Goal: Task Accomplishment & Management: Use online tool/utility

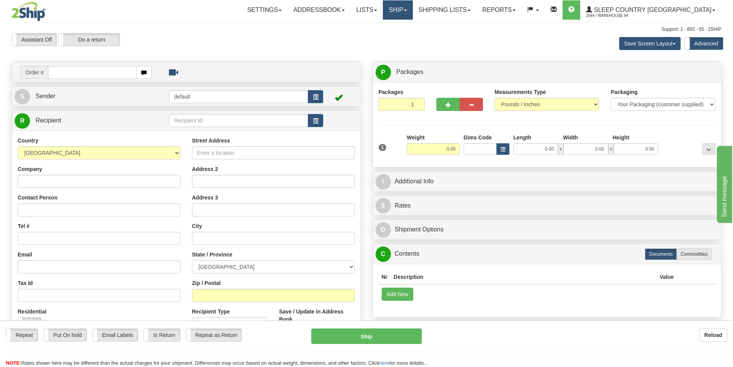
click at [413, 7] on link "Ship" at bounding box center [398, 9] width 30 height 19
click at [397, 41] on link "OnHold / Order Queue" at bounding box center [378, 37] width 70 height 10
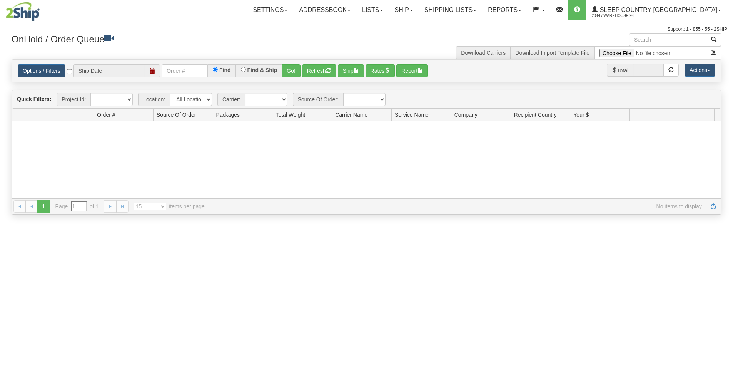
type input "[DATE]"
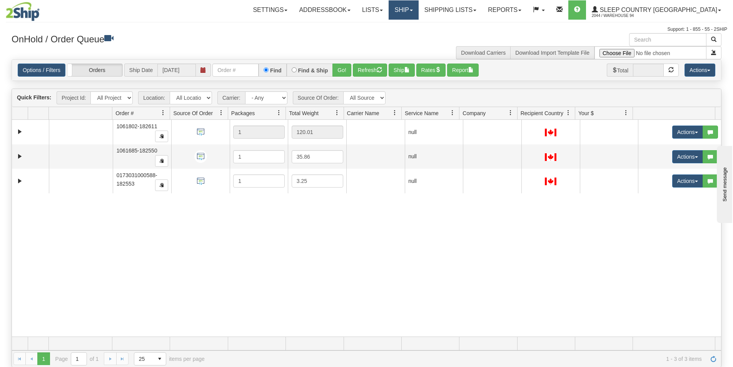
click at [418, 3] on link "Ship" at bounding box center [404, 9] width 30 height 19
click at [476, 255] on div "31766910 94 91476652 0 1061802-182611 1 120.01 null integrate2oracle Sleep Coun…" at bounding box center [366, 228] width 709 height 217
click at [431, 74] on button "Rates" at bounding box center [431, 69] width 30 height 13
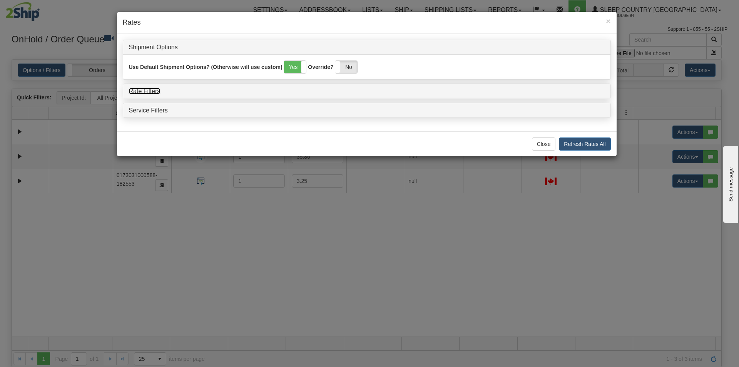
click at [147, 92] on link "Rate Filters" at bounding box center [145, 91] width 32 height 7
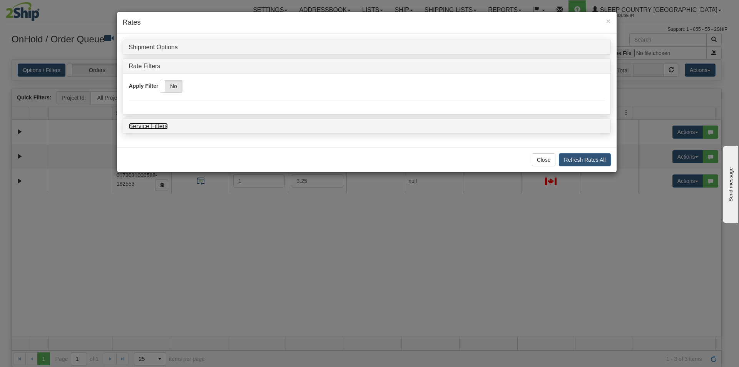
click at [149, 124] on link "Service Filters" at bounding box center [148, 126] width 39 height 7
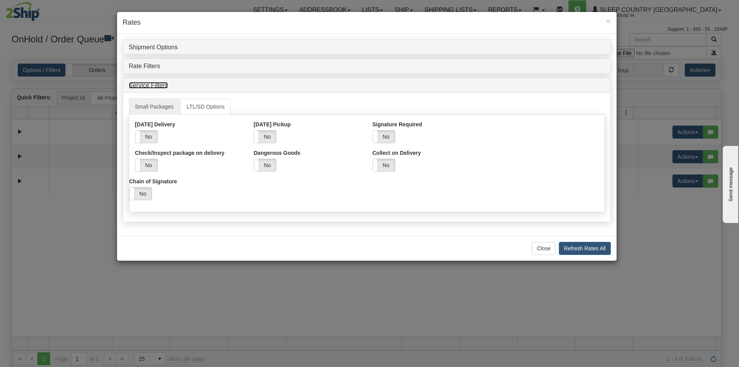
click at [148, 83] on link "Service Filters" at bounding box center [148, 85] width 39 height 7
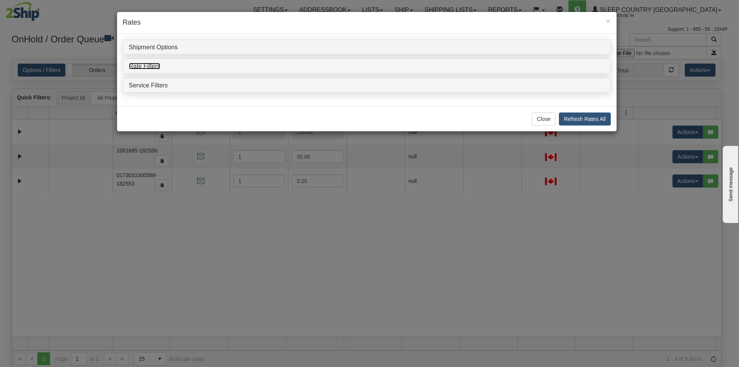
click at [148, 67] on link "Rate Filters" at bounding box center [145, 66] width 32 height 7
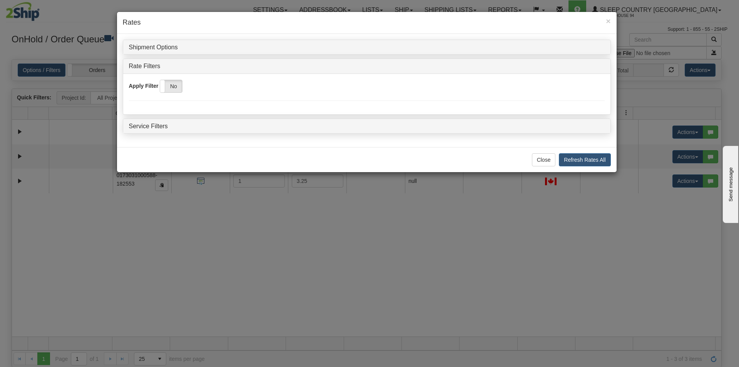
click at [168, 80] on div "Yes No" at bounding box center [171, 86] width 23 height 13
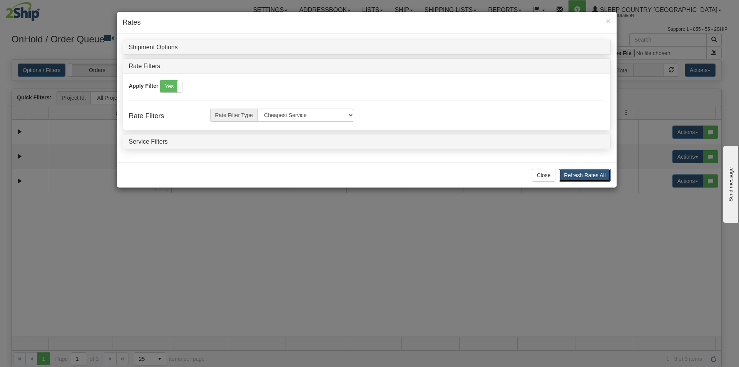
click at [591, 179] on button "Refresh Rates All" at bounding box center [585, 175] width 52 height 13
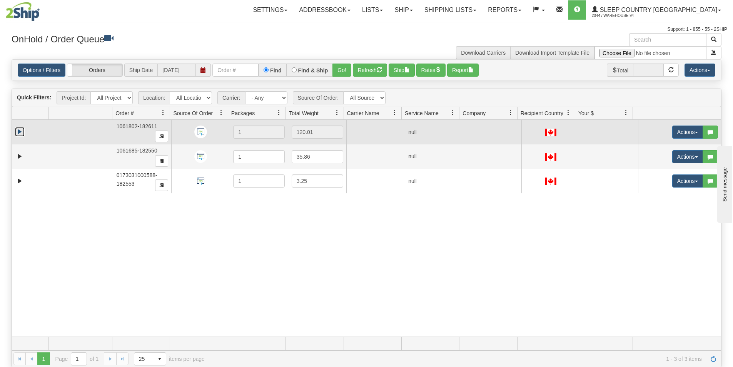
click at [18, 129] on link "Expand" at bounding box center [20, 132] width 10 height 10
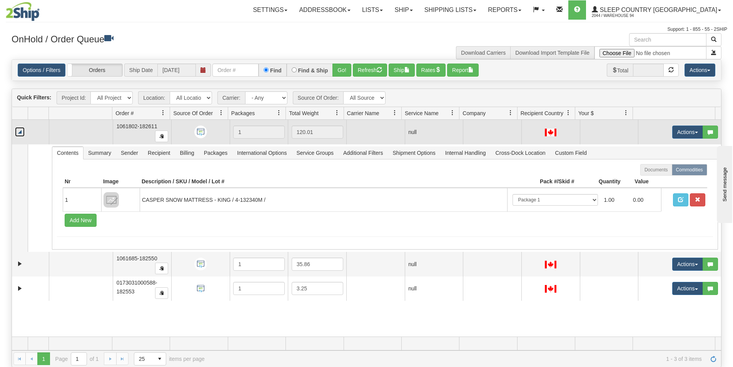
click at [18, 129] on link "Collapse" at bounding box center [20, 132] width 10 height 10
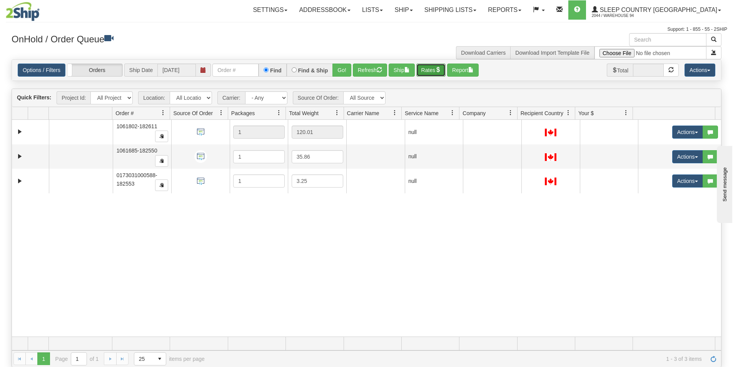
click at [434, 72] on button "Rates" at bounding box center [431, 69] width 30 height 13
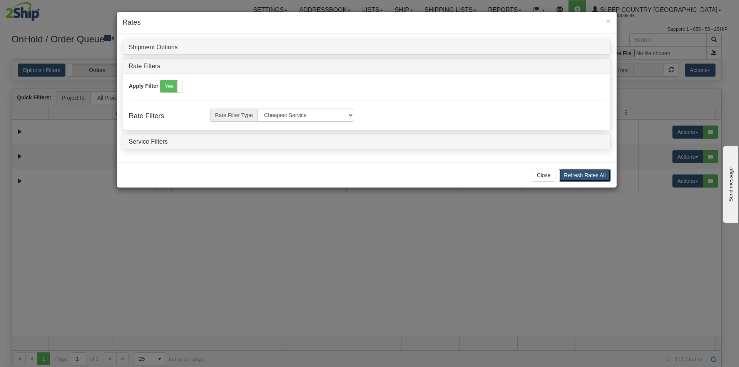
click at [576, 173] on button "Refresh Rates All" at bounding box center [585, 175] width 52 height 13
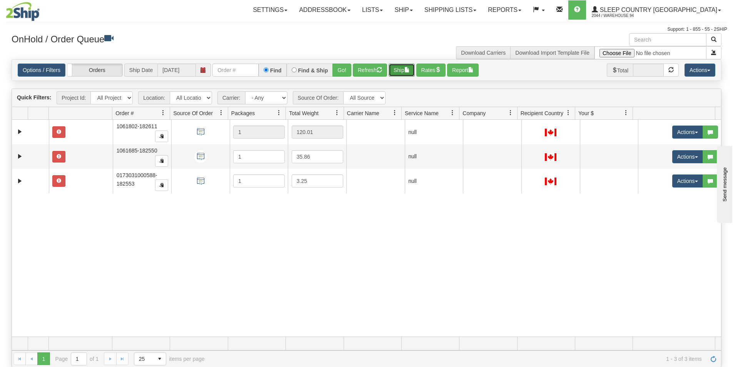
click at [405, 70] on button "Ship" at bounding box center [402, 69] width 26 height 13
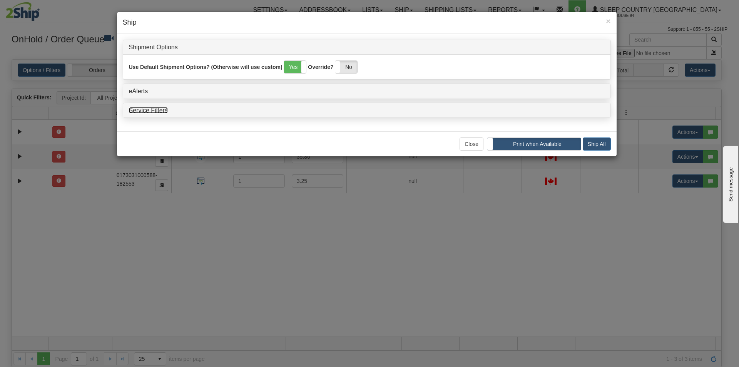
click at [162, 107] on link "Service Filters" at bounding box center [148, 110] width 39 height 7
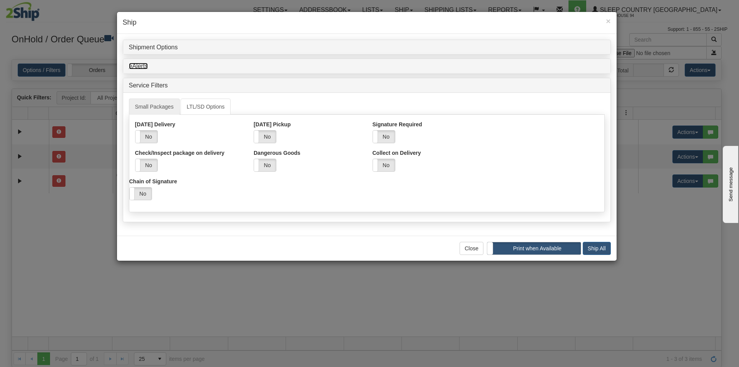
click at [142, 69] on link "eAlerts" at bounding box center [138, 66] width 19 height 7
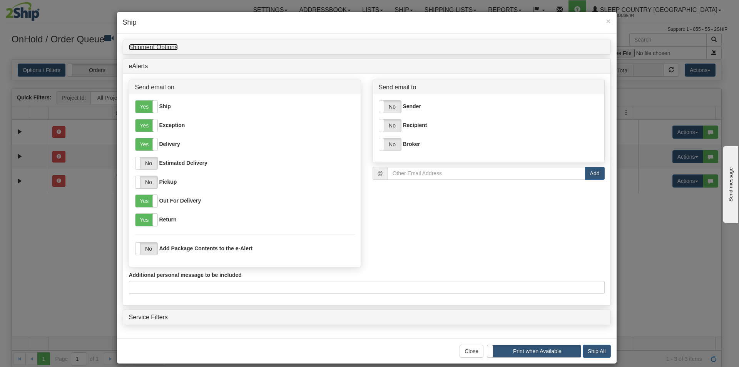
click at [155, 45] on link "Shipment Options" at bounding box center [153, 47] width 49 height 7
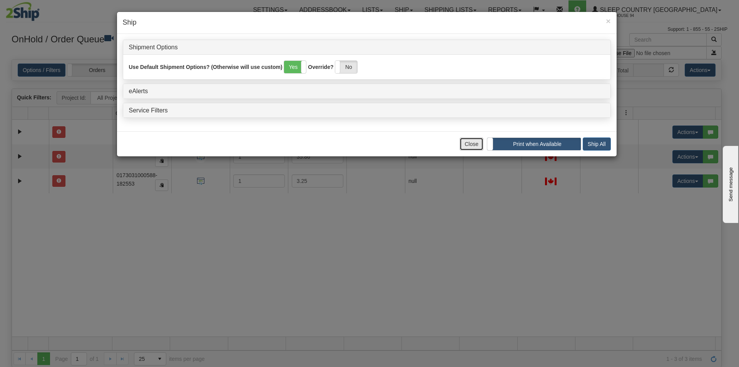
click at [477, 148] on button "Close" at bounding box center [471, 143] width 24 height 13
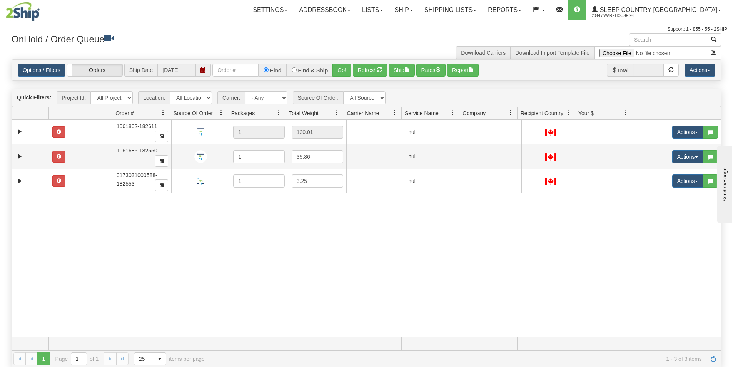
click at [440, 78] on div "Options / Filters Group Shipments Orders Ship Date [DATE] Find Find & Ship Go! …" at bounding box center [366, 70] width 709 height 21
click at [437, 75] on button "Rates" at bounding box center [431, 69] width 30 height 13
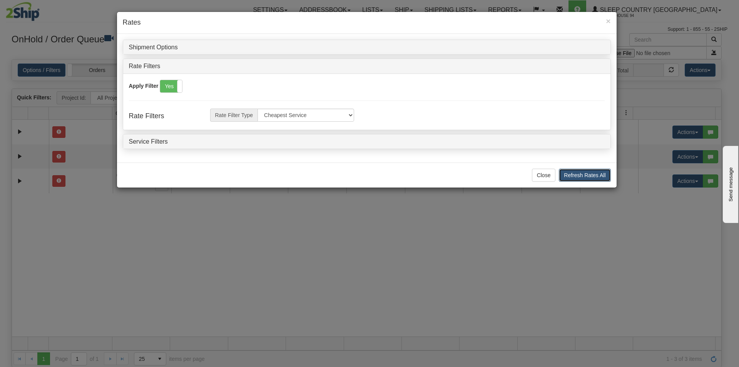
click at [580, 175] on button "Refresh Rates All" at bounding box center [585, 175] width 52 height 13
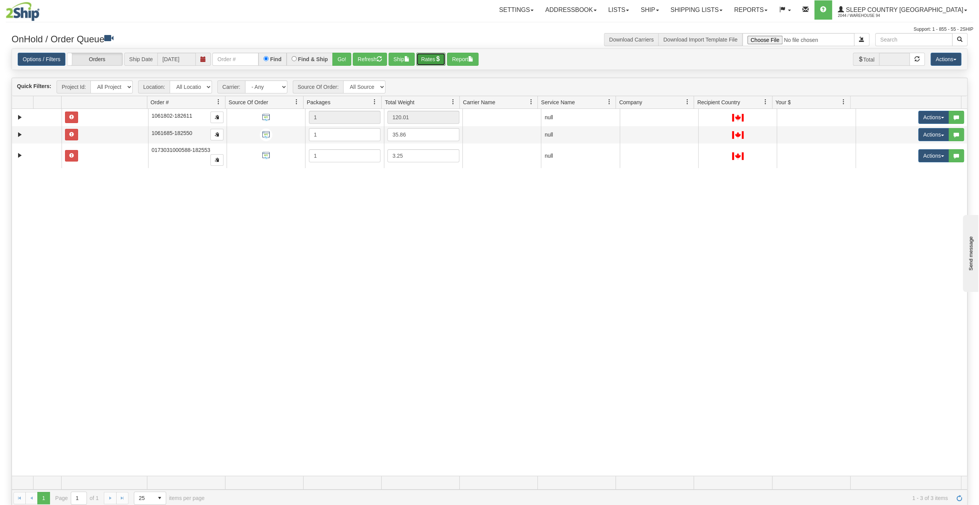
click at [440, 63] on button "Rates" at bounding box center [431, 59] width 30 height 13
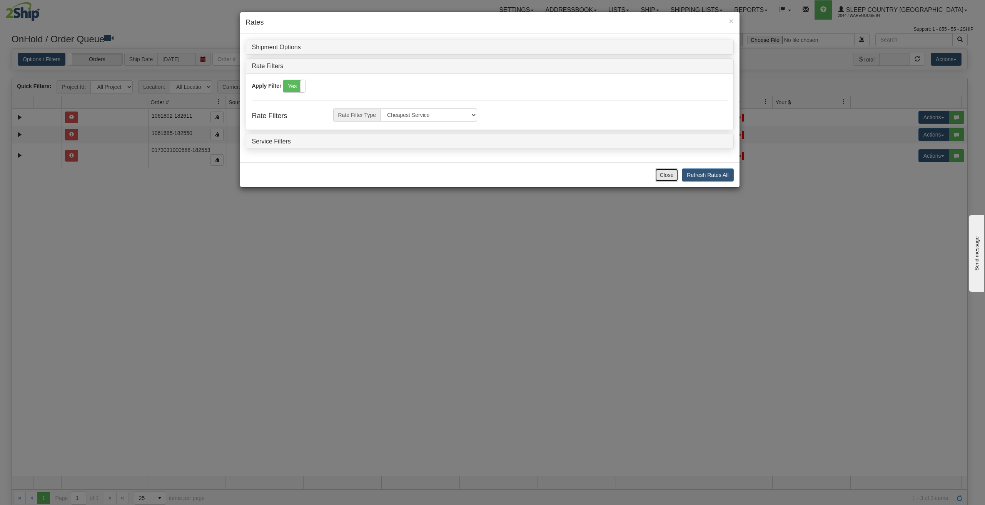
click at [676, 176] on button "Close" at bounding box center [667, 175] width 24 height 13
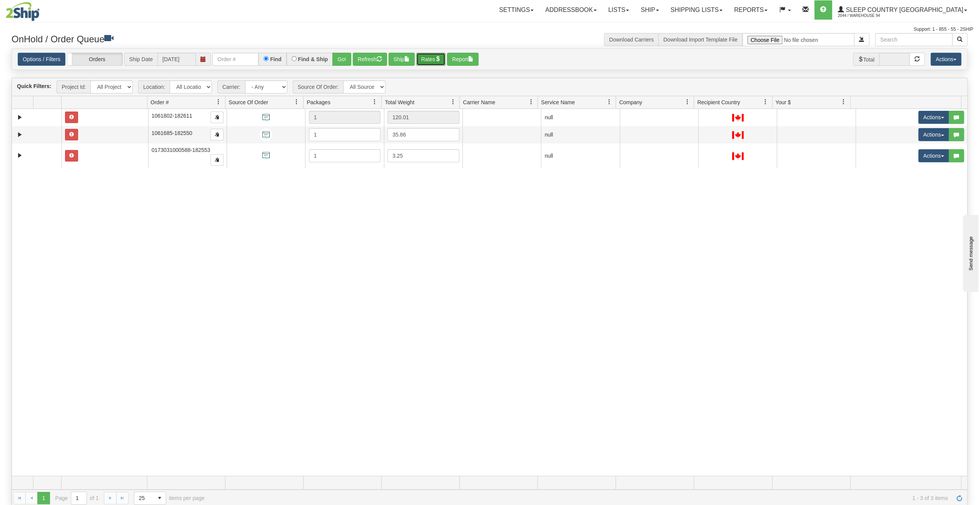
click at [429, 57] on button "Rates" at bounding box center [431, 59] width 30 height 13
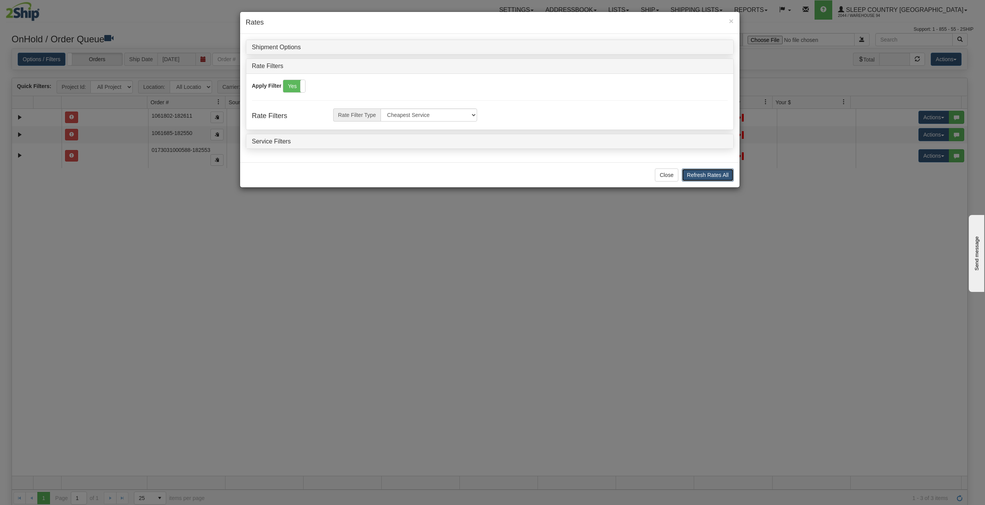
click at [703, 173] on button "Refresh Rates All" at bounding box center [708, 175] width 52 height 13
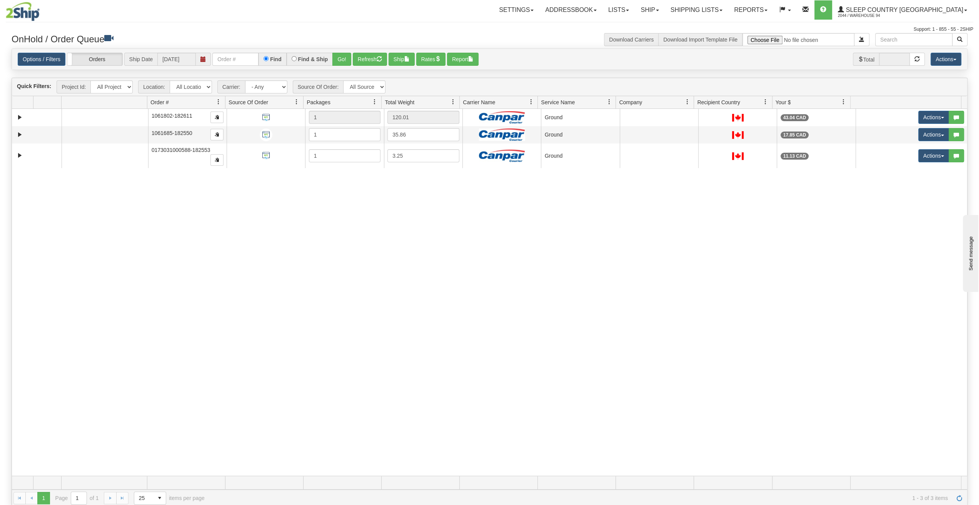
click at [529, 195] on div "31766910 94 91476652 91479968 1061802-182611 1 120.01 Ground integrate2oracle S…" at bounding box center [489, 292] width 955 height 367
